Goal: Transaction & Acquisition: Purchase product/service

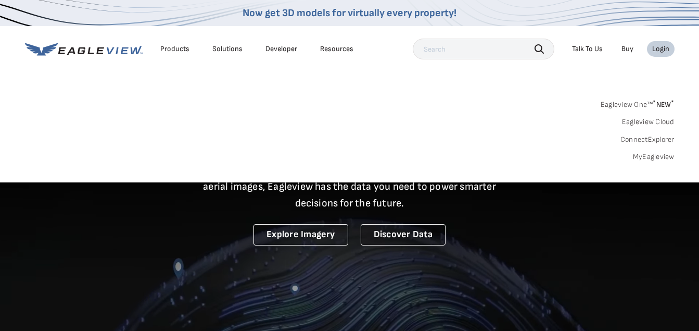
click at [659, 47] on div "Login" at bounding box center [661, 48] width 17 height 9
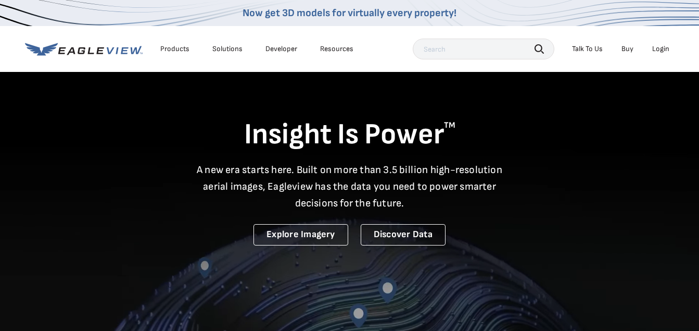
click at [657, 47] on div "Login" at bounding box center [661, 48] width 17 height 9
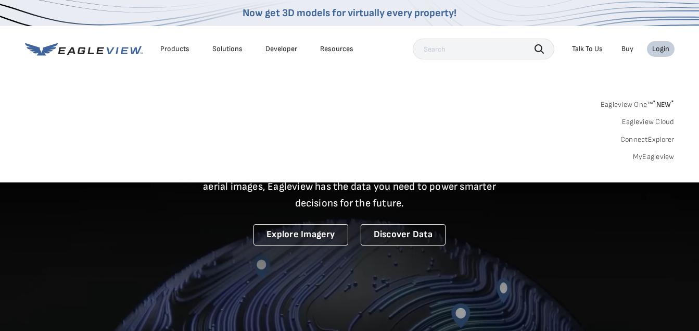
click at [639, 106] on link "Eagleview One™ * NEW *" at bounding box center [638, 103] width 74 height 12
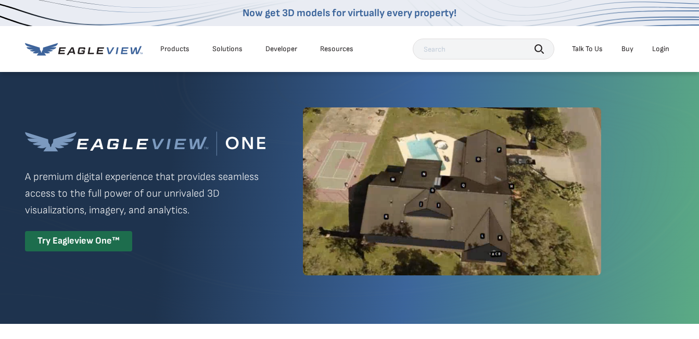
click at [660, 47] on div "Login" at bounding box center [661, 48] width 17 height 9
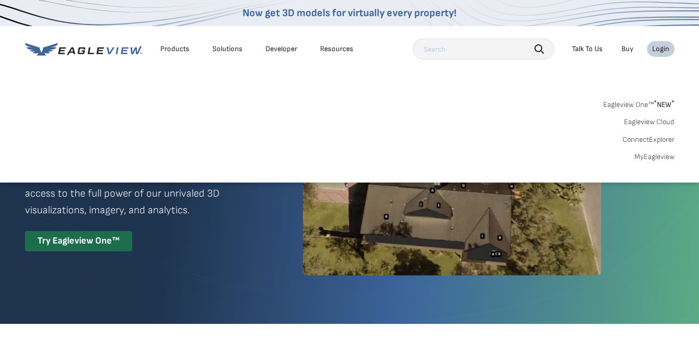
click at [651, 154] on link "MyEagleview" at bounding box center [655, 156] width 40 height 9
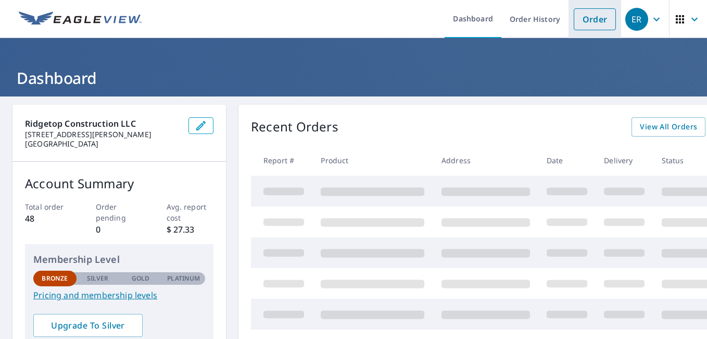
click at [586, 17] on link "Order" at bounding box center [595, 19] width 42 height 22
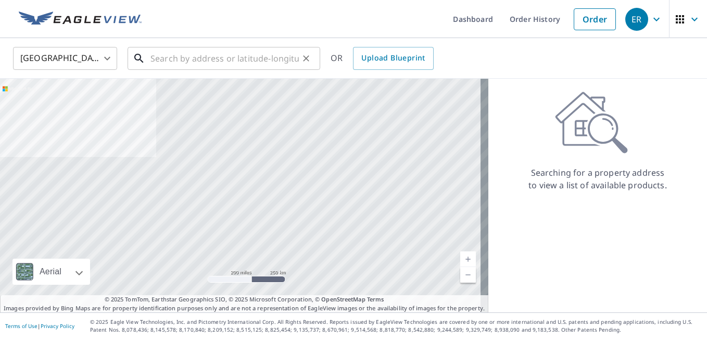
click at [256, 60] on input "text" at bounding box center [225, 58] width 148 height 29
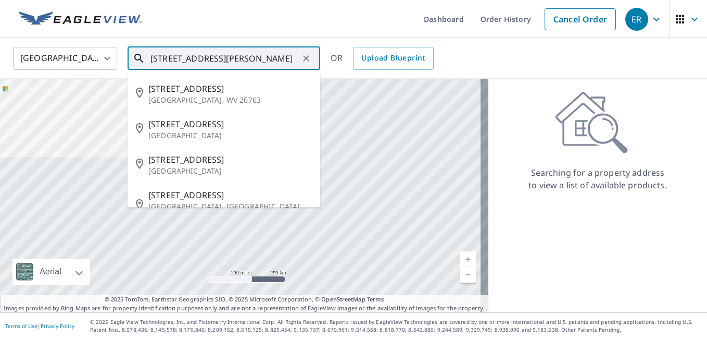
type input "2509 Springmill Rd Findlay"
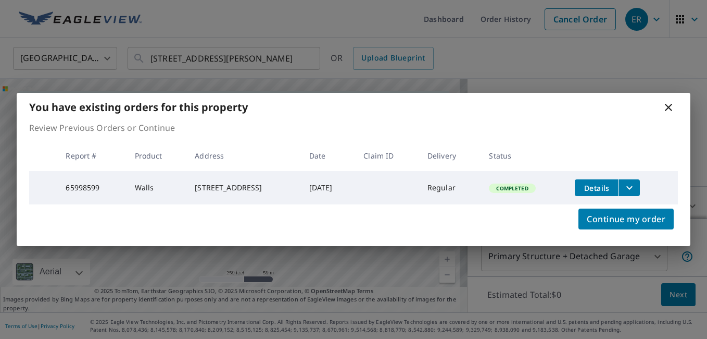
click at [633, 185] on icon "filesDropdownBtn-65998599" at bounding box center [629, 187] width 13 height 13
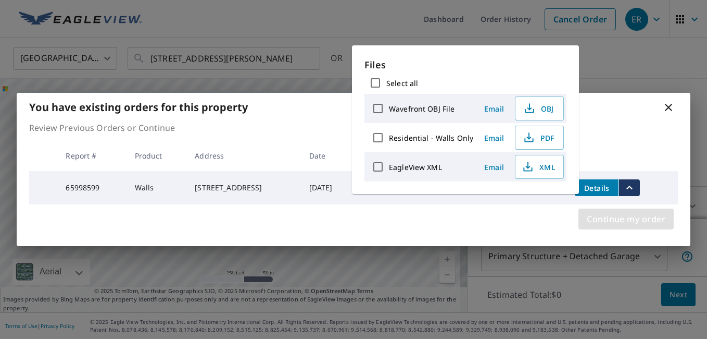
click at [622, 217] on span "Continue my order" at bounding box center [626, 218] width 79 height 15
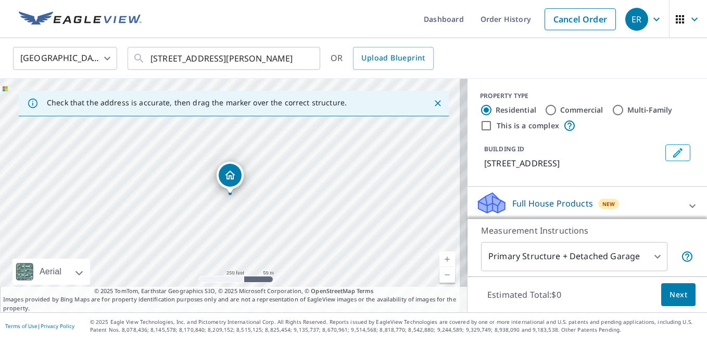
click at [647, 254] on body "ER ER Dashboard Order History Cancel Order ER United States US ​ 2509 Springmil…" at bounding box center [353, 169] width 707 height 339
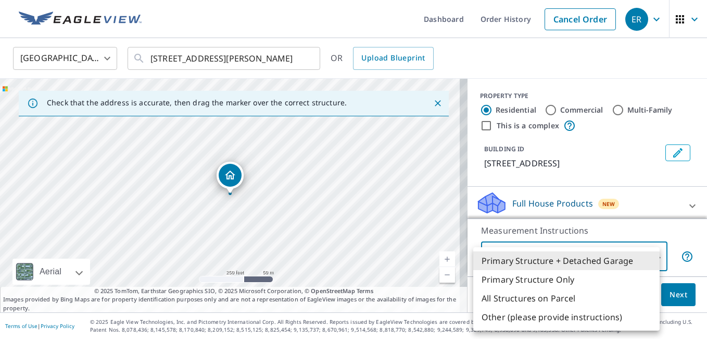
click at [531, 281] on li "Primary Structure Only" at bounding box center [566, 279] width 186 height 19
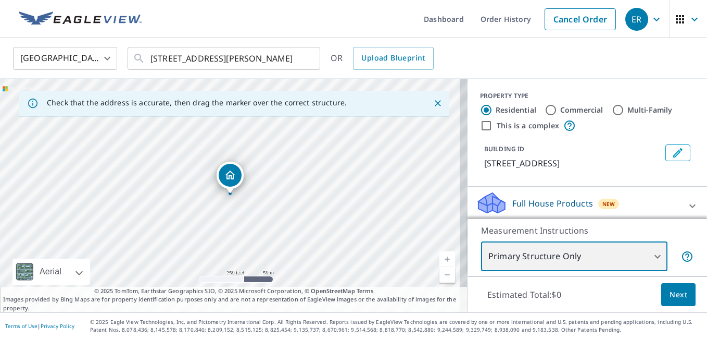
type input "2"
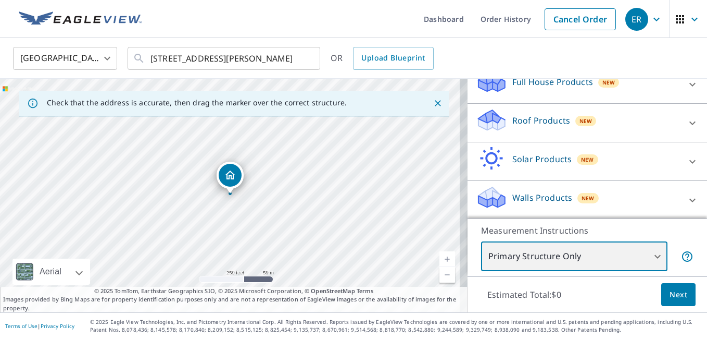
scroll to position [122, 0]
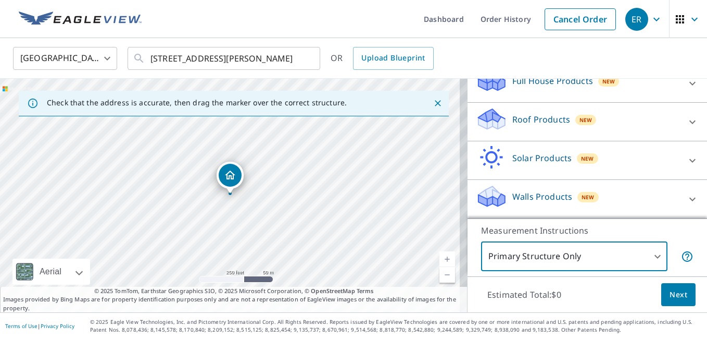
click at [690, 122] on icon at bounding box center [693, 122] width 6 height 4
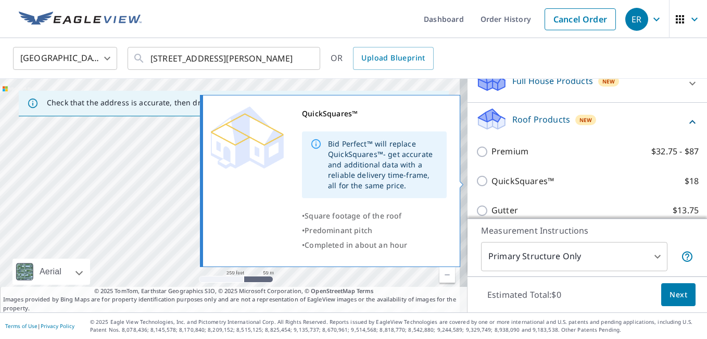
click at [492, 178] on p "QuickSquares™" at bounding box center [523, 180] width 63 height 13
click at [489, 178] on input "QuickSquares™ $18" at bounding box center [484, 180] width 16 height 13
checkbox input "true"
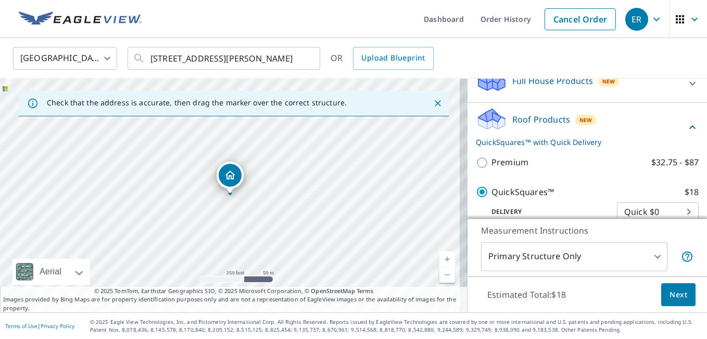
click at [670, 294] on span "Next" at bounding box center [679, 294] width 18 height 13
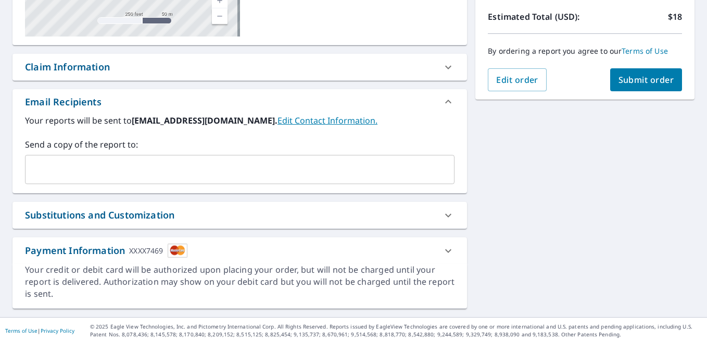
scroll to position [238, 0]
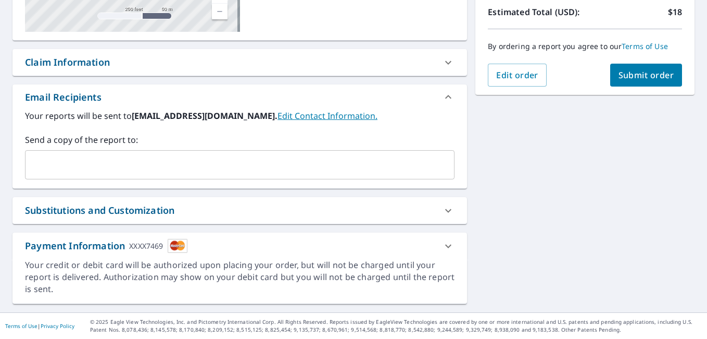
click at [179, 165] on input "text" at bounding box center [232, 165] width 405 height 20
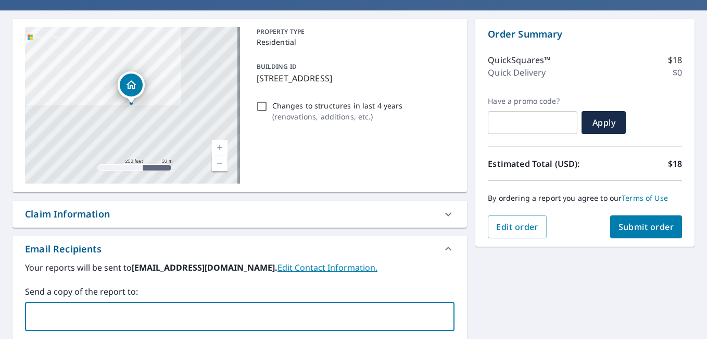
scroll to position [81, 0]
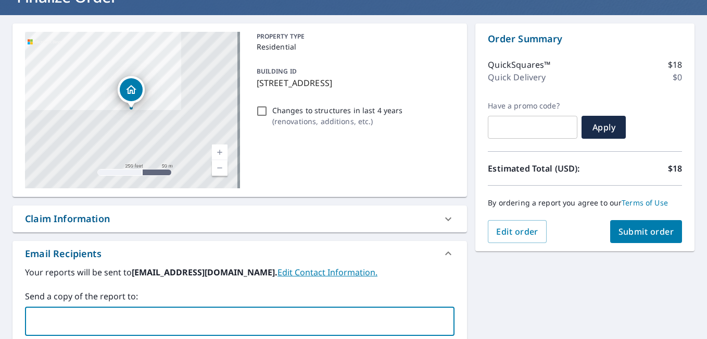
click at [622, 226] on span "Submit order" at bounding box center [647, 231] width 56 height 11
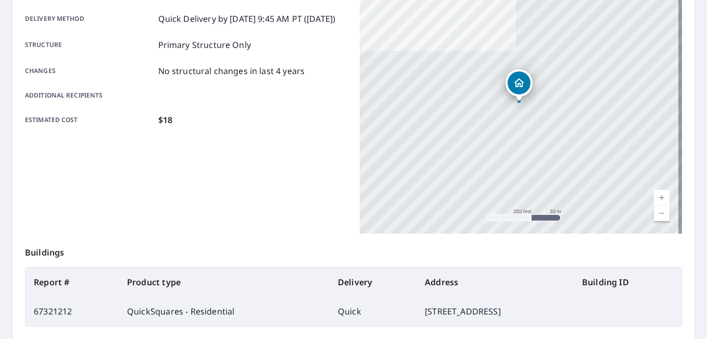
scroll to position [185, 0]
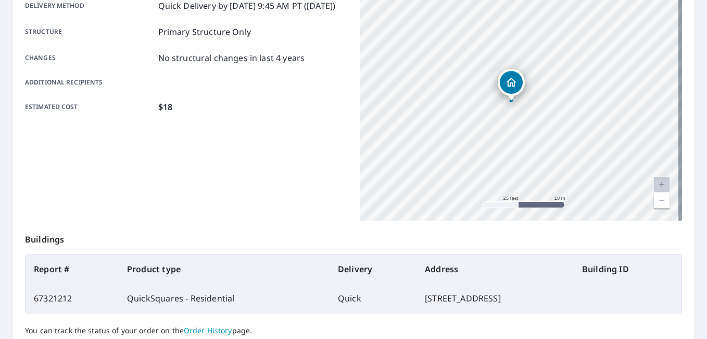
drag, startPoint x: 480, startPoint y: 103, endPoint x: 488, endPoint y: 120, distance: 18.9
click at [488, 120] on div "2509 Springmill Rd Findlay, OH 45840" at bounding box center [521, 90] width 322 height 260
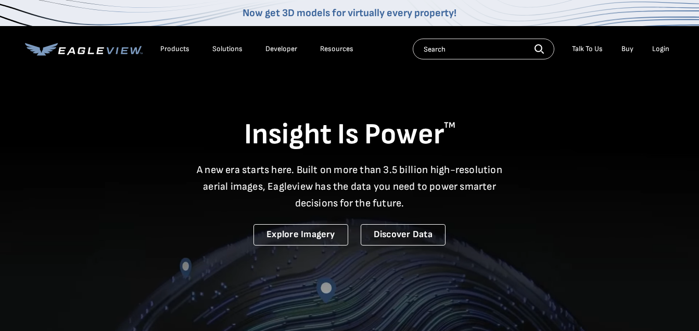
click at [665, 49] on div "Login" at bounding box center [661, 48] width 17 height 9
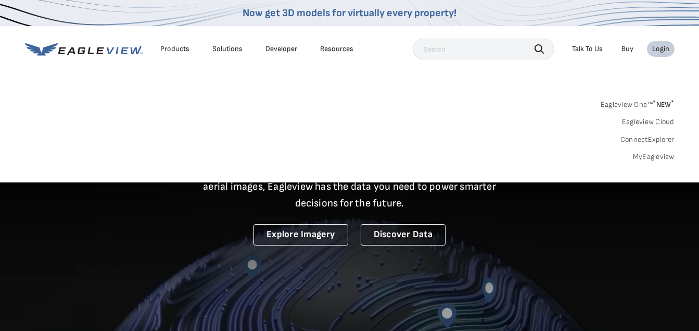
click at [659, 156] on link "MyEagleview" at bounding box center [654, 156] width 42 height 9
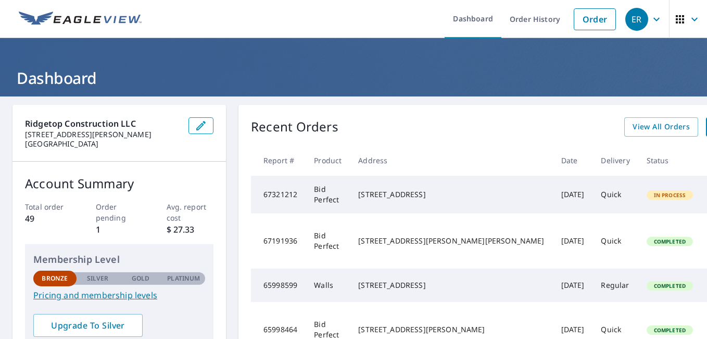
click at [395, 184] on td "[STREET_ADDRESS]" at bounding box center [451, 195] width 203 height 38
click at [648, 198] on span "In Process" at bounding box center [670, 194] width 45 height 7
